Goal: Check status

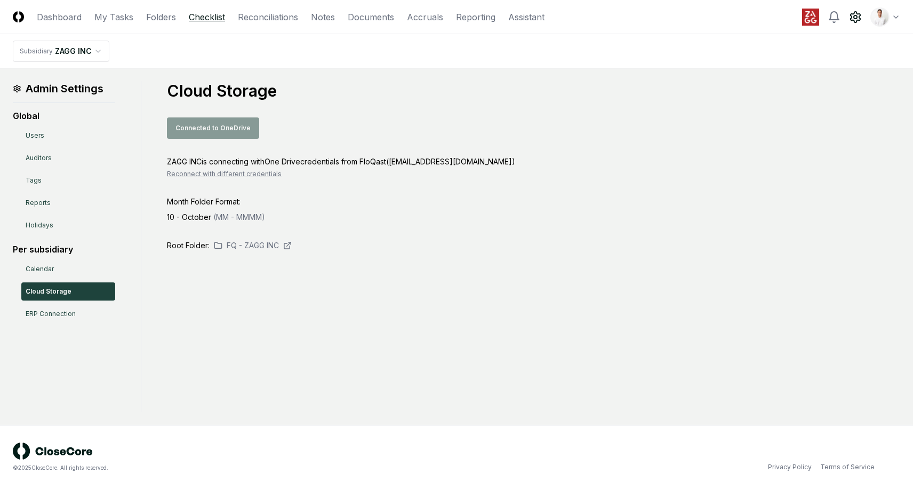
click at [214, 20] on link "Checklist" at bounding box center [207, 17] width 36 height 13
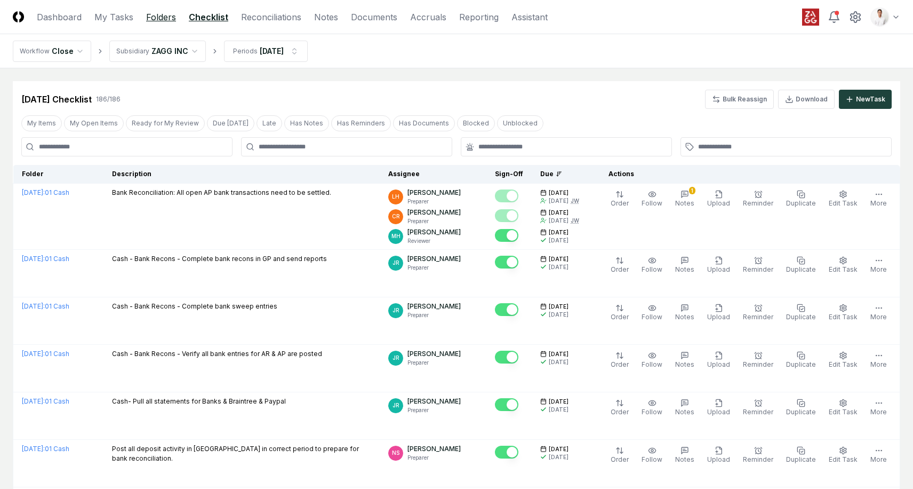
click at [160, 15] on link "Folders" at bounding box center [161, 17] width 30 height 13
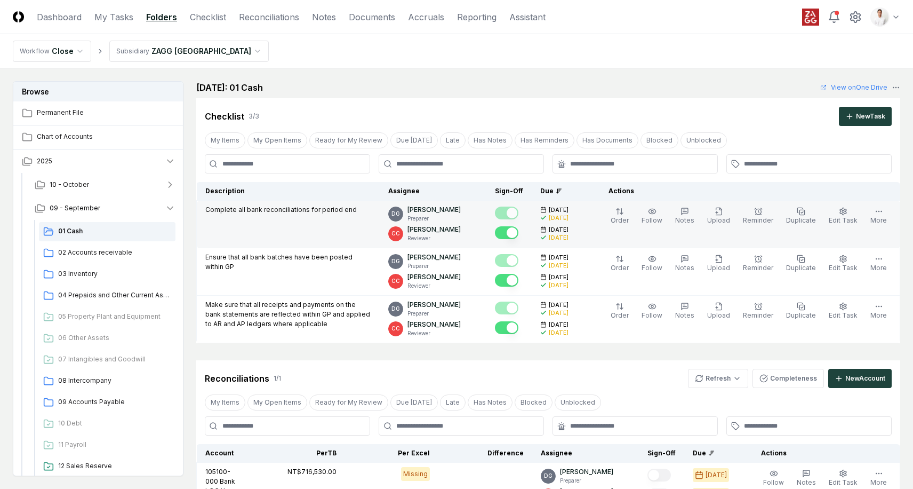
scroll to position [205, 0]
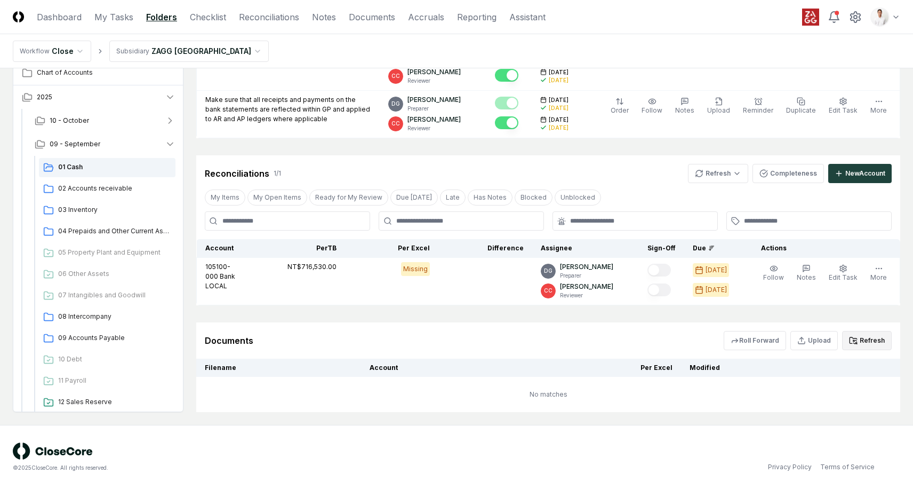
click at [867, 343] on button "Refresh" at bounding box center [867, 340] width 50 height 19
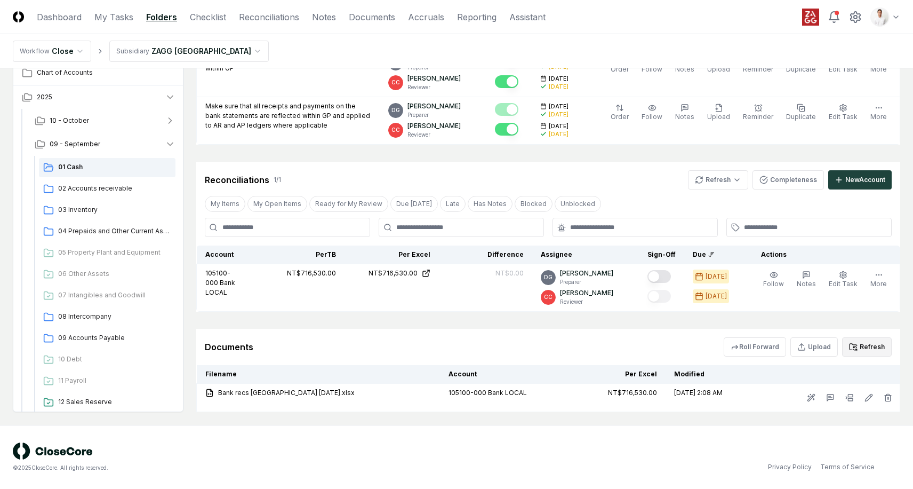
click at [875, 343] on button "Refresh" at bounding box center [867, 346] width 50 height 19
